Goal: Find specific page/section: Find specific page/section

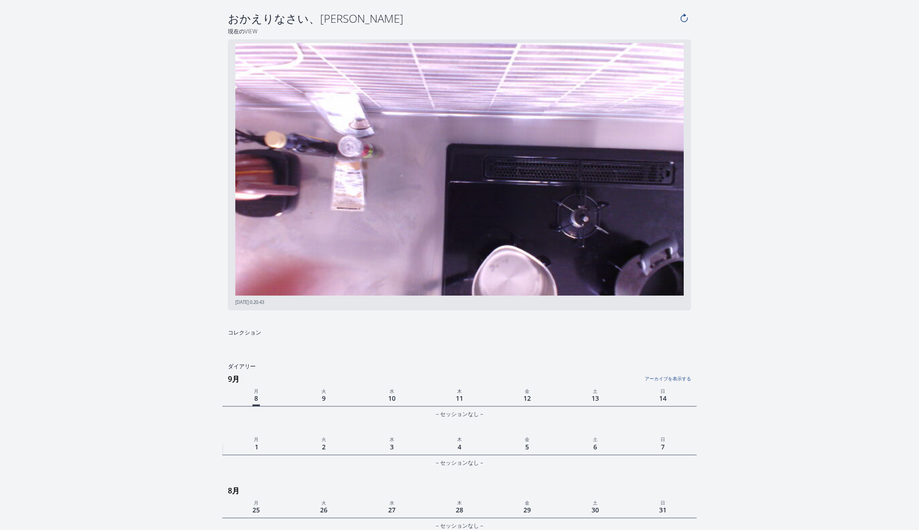
scroll to position [214, 0]
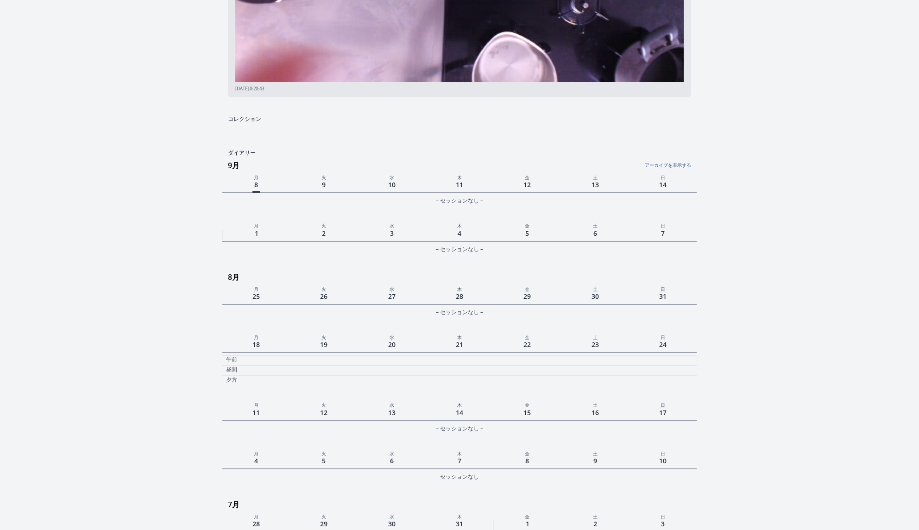
click at [688, 164] on link "アーカイブを表示する" at bounding box center [612, 163] width 158 height 12
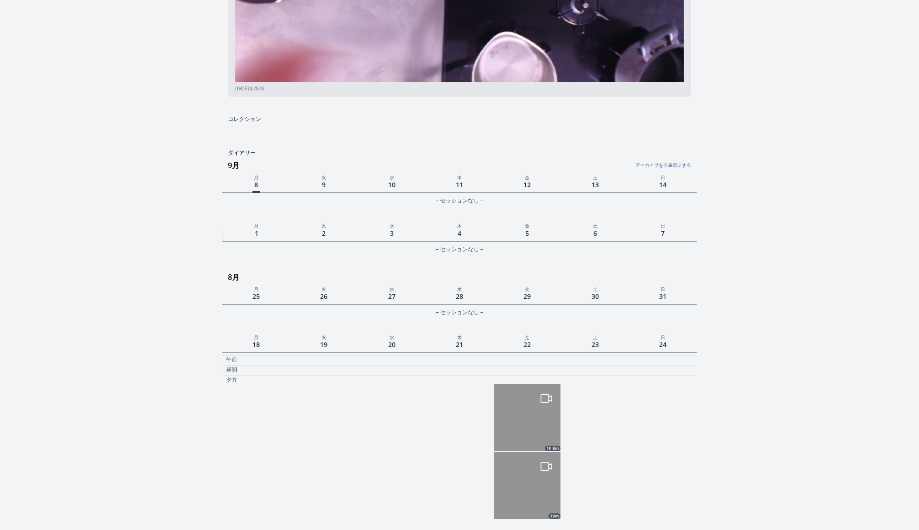
click at [688, 164] on link "アーカイブを非表示にする" at bounding box center [612, 163] width 158 height 12
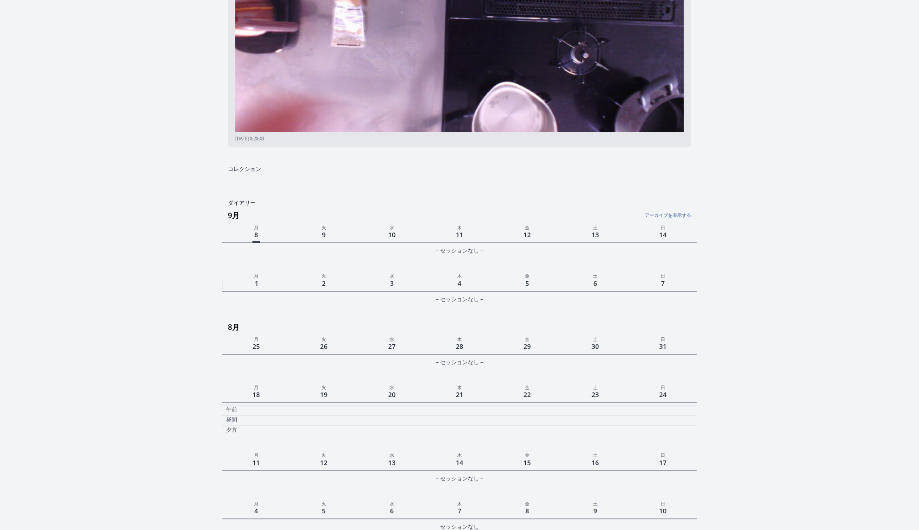
scroll to position [170, 0]
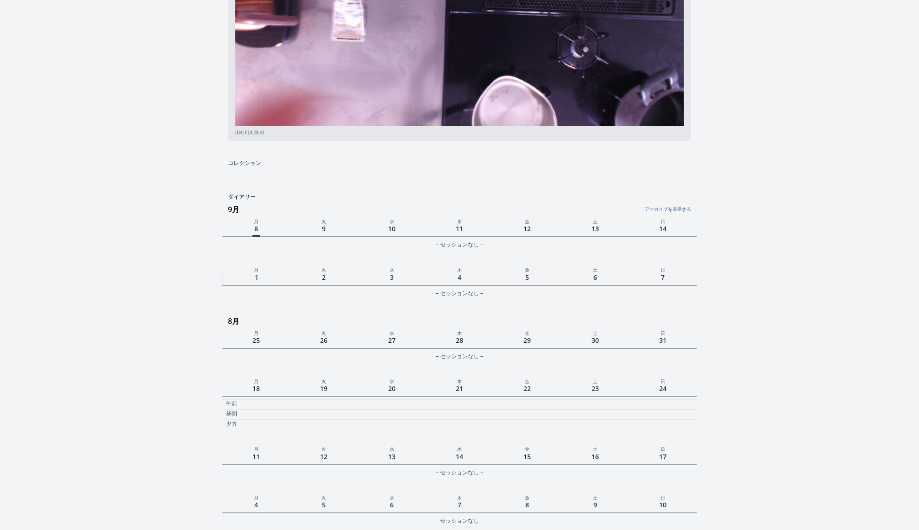
click at [668, 206] on link "アーカイブを表示する" at bounding box center [612, 207] width 158 height 12
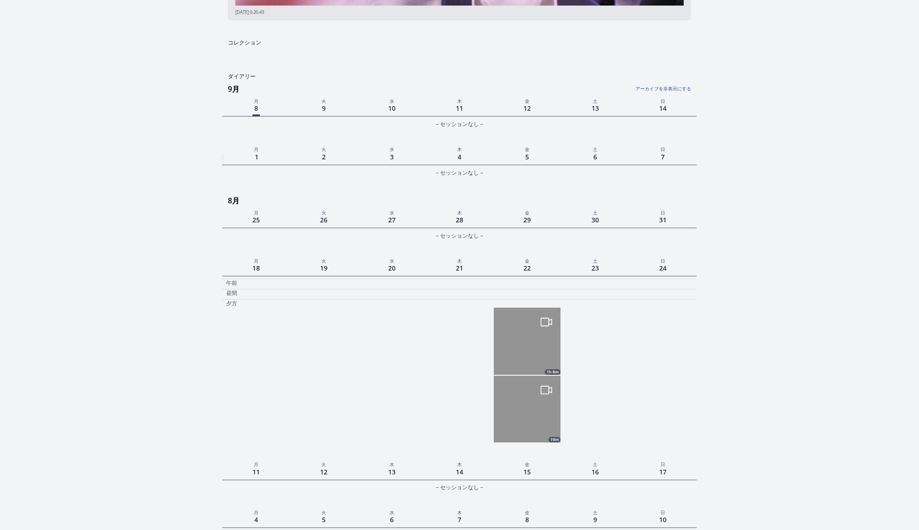
scroll to position [313, 0]
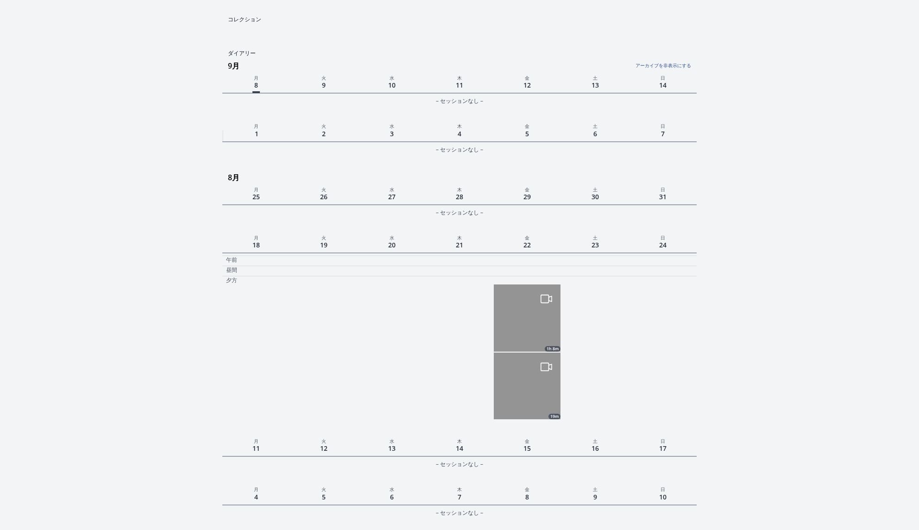
click at [672, 63] on link "アーカイブを非表示にする" at bounding box center [612, 63] width 158 height 12
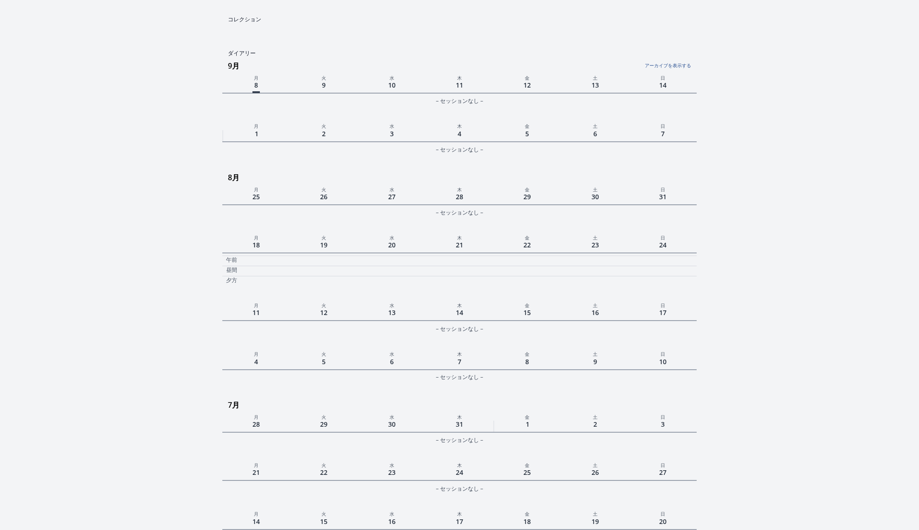
click at [672, 63] on link "アーカイブを表示する" at bounding box center [612, 63] width 158 height 12
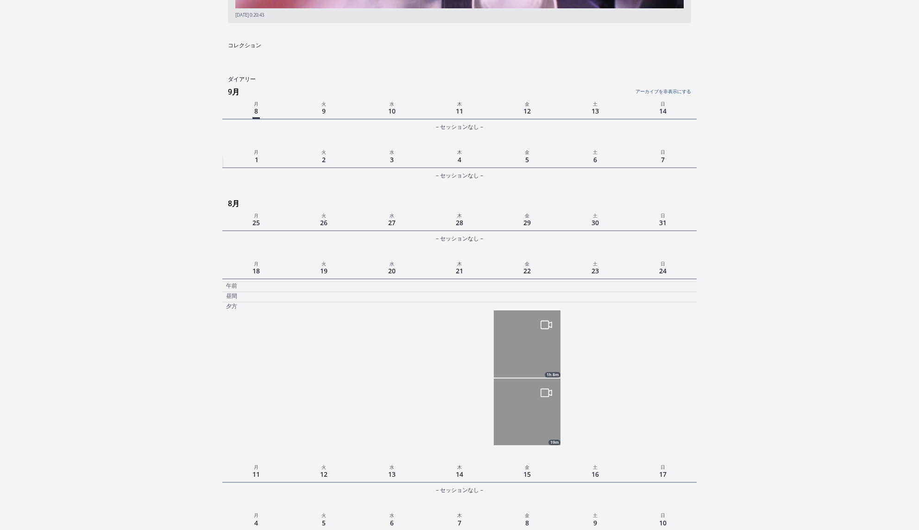
scroll to position [322, 0]
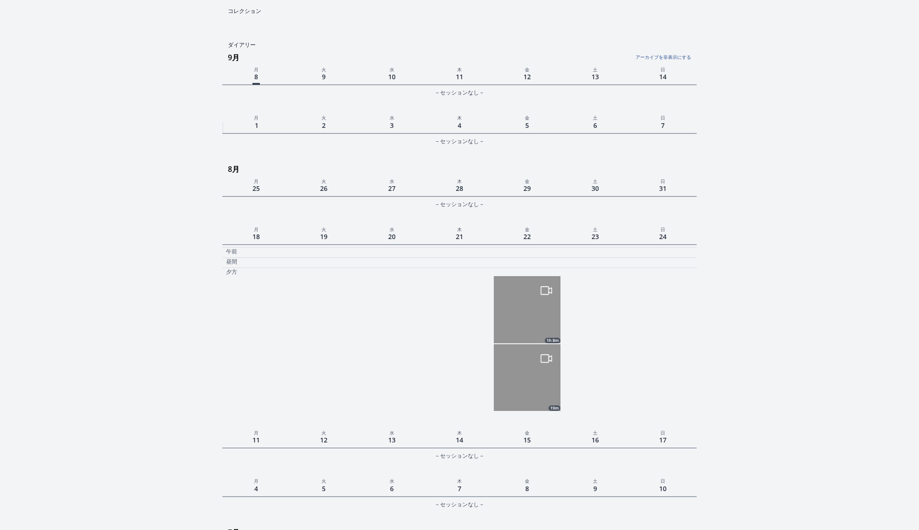
click at [512, 389] on img at bounding box center [527, 377] width 67 height 67
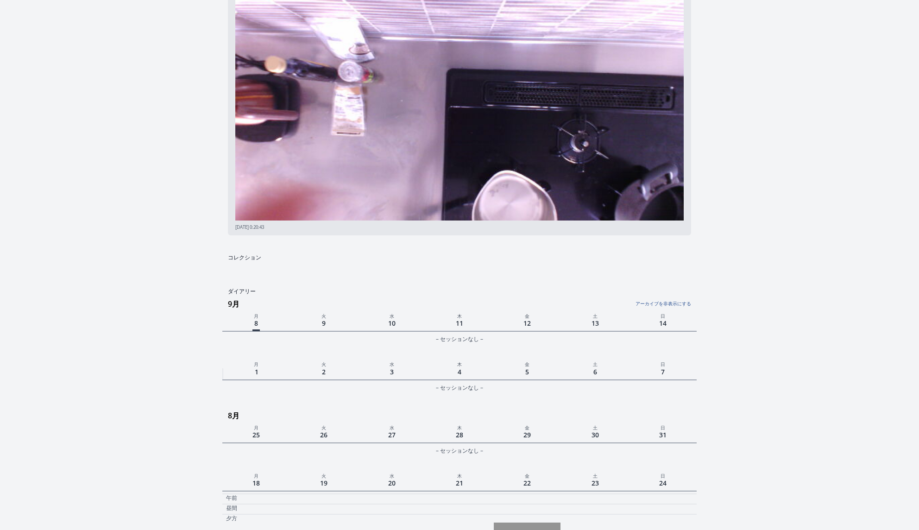
scroll to position [67, 0]
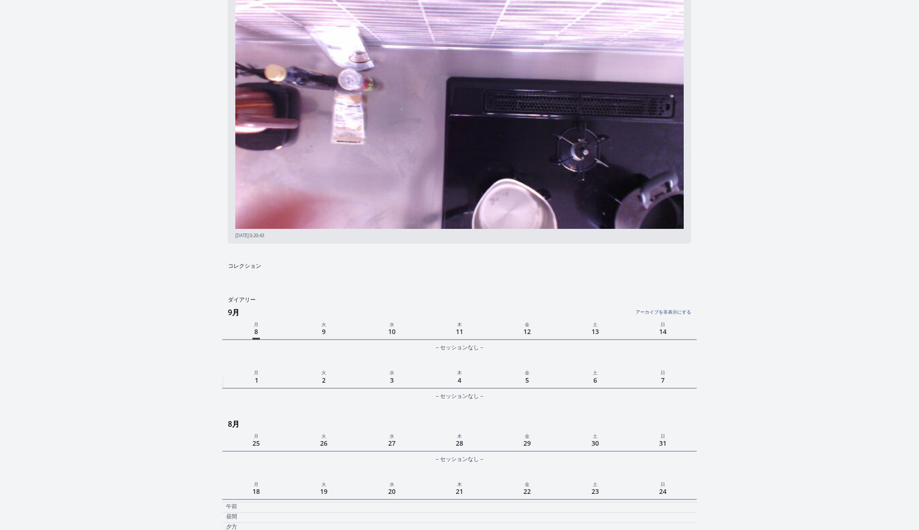
click at [671, 313] on link "アーカイブを非表示にする" at bounding box center [612, 309] width 158 height 12
